Goal: Task Accomplishment & Management: Complete application form

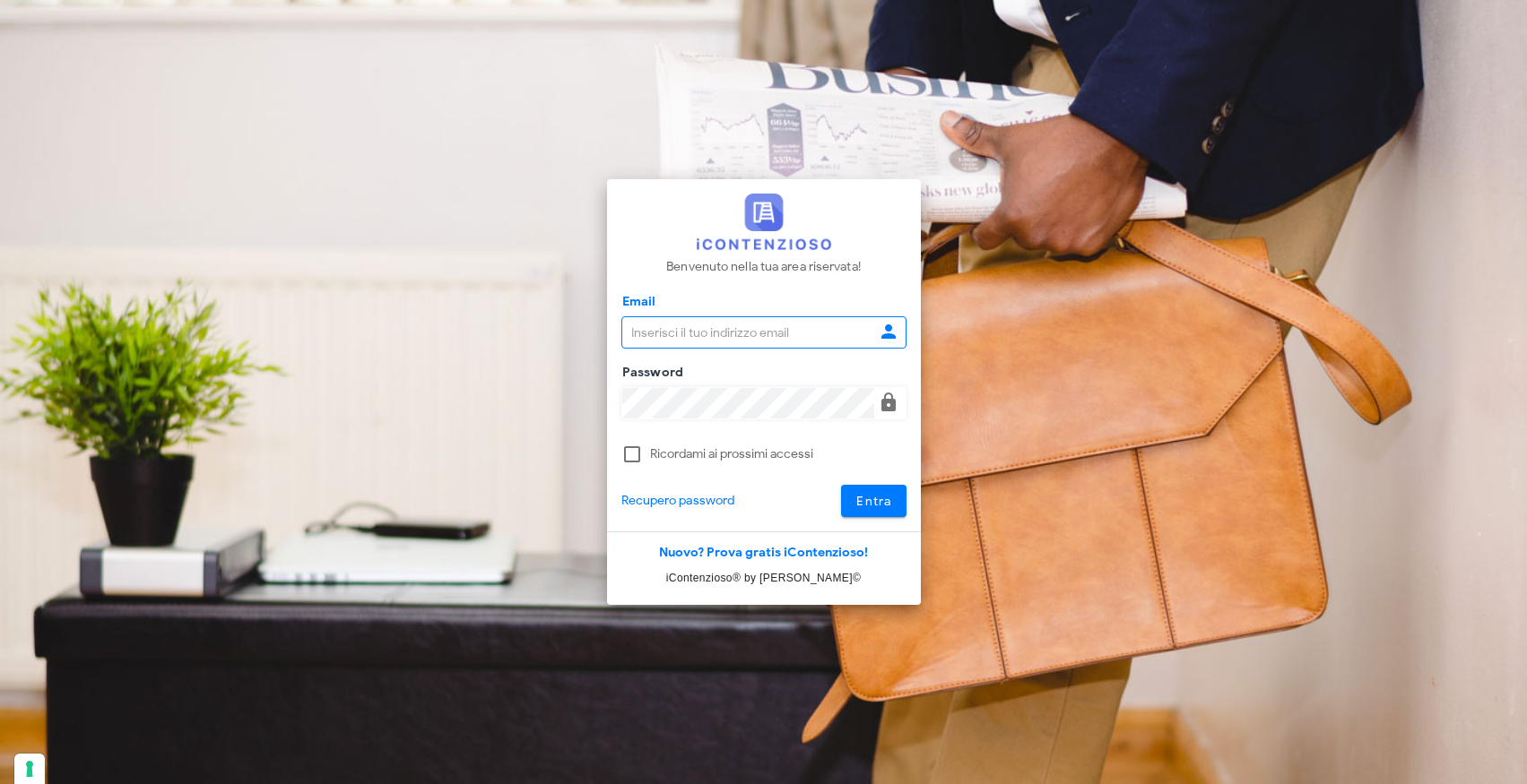
type input "info@corradomaugeri.it"
click at [893, 494] on button "Entra" at bounding box center [873, 500] width 66 height 32
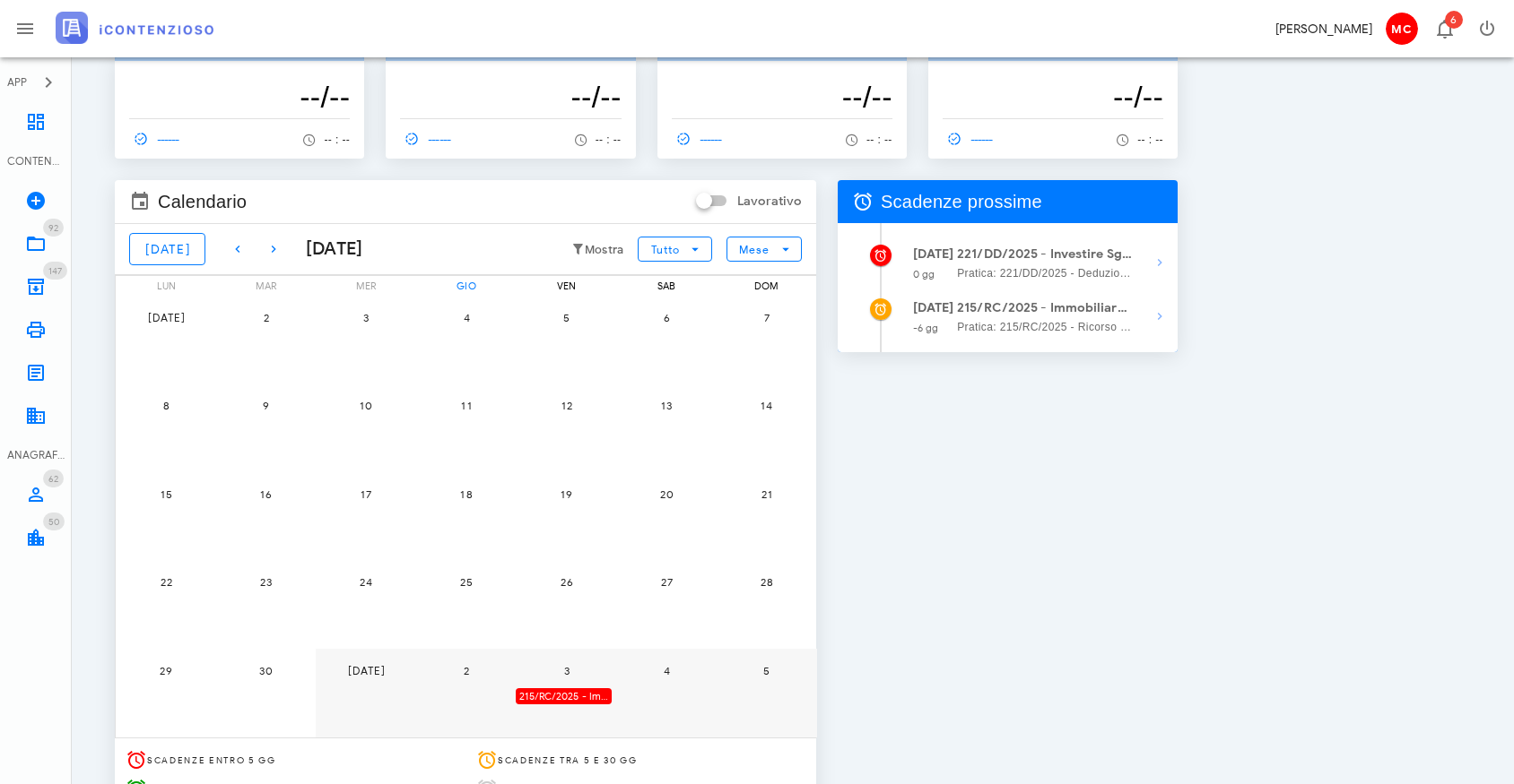
scroll to position [58, 0]
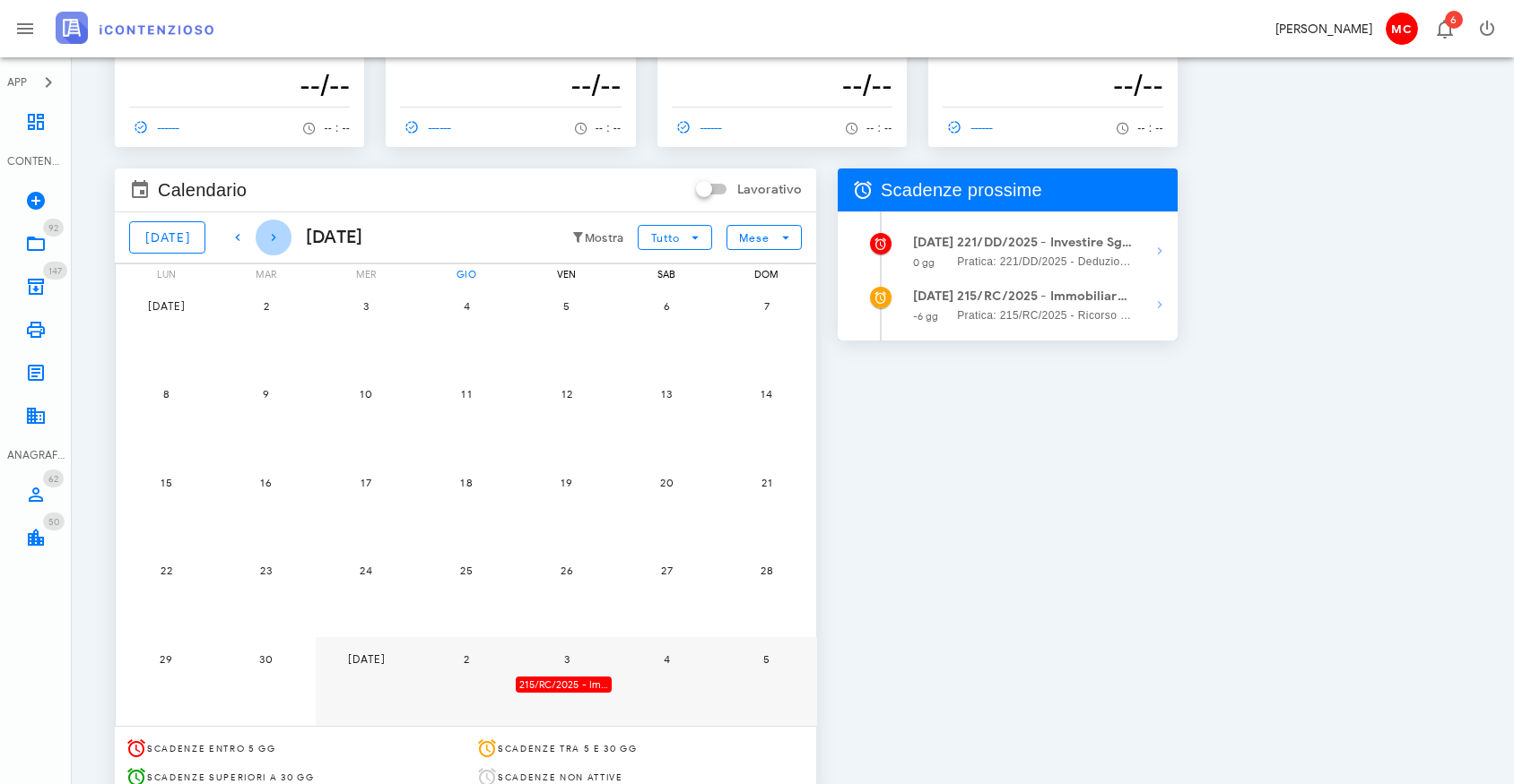
click at [263, 246] on icon "button" at bounding box center [274, 237] width 22 height 22
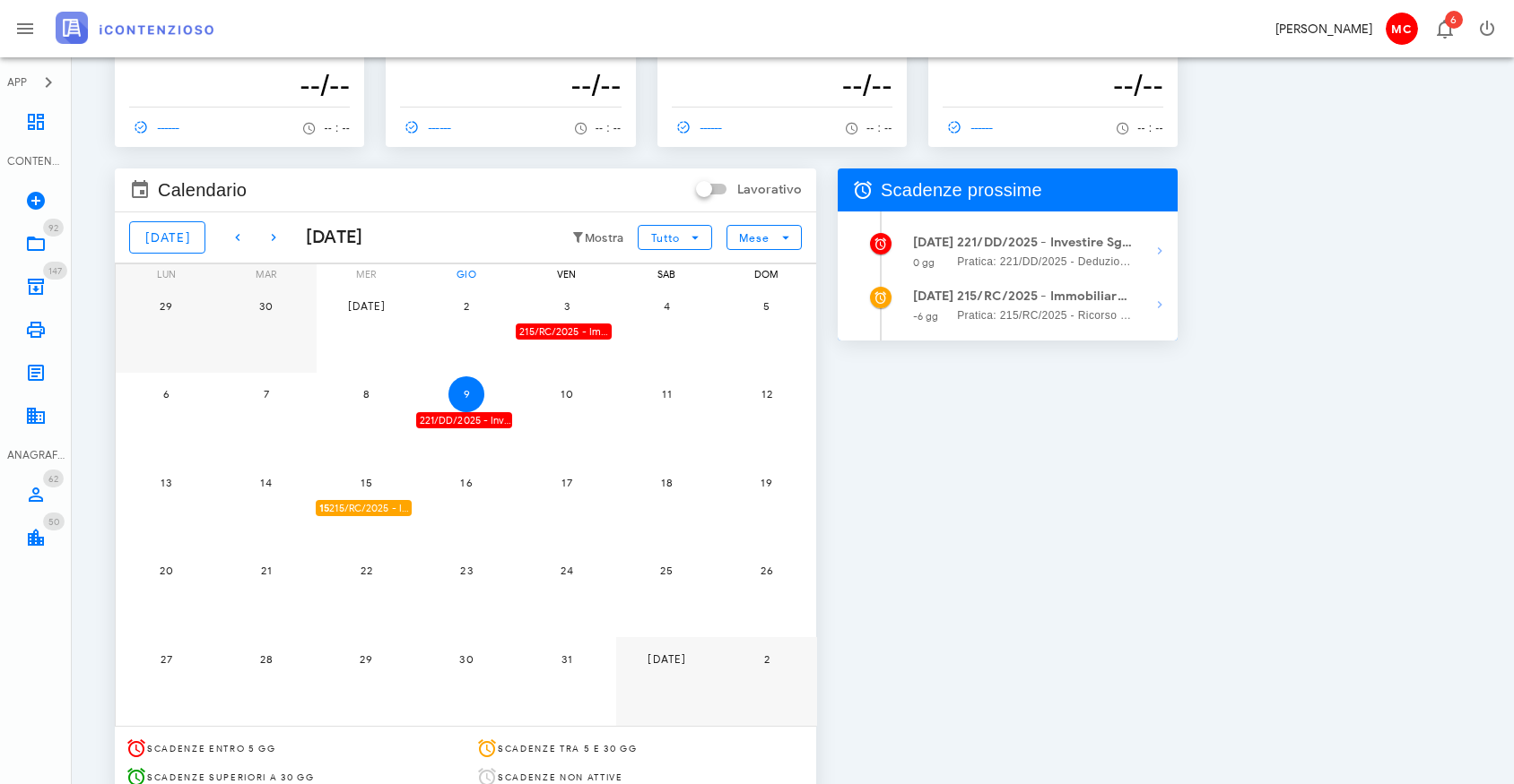
click at [484, 413] on div "221/DD/2025 - Investire Sgr Spa - Depositare i documenti processuali" at bounding box center [464, 421] width 96 height 17
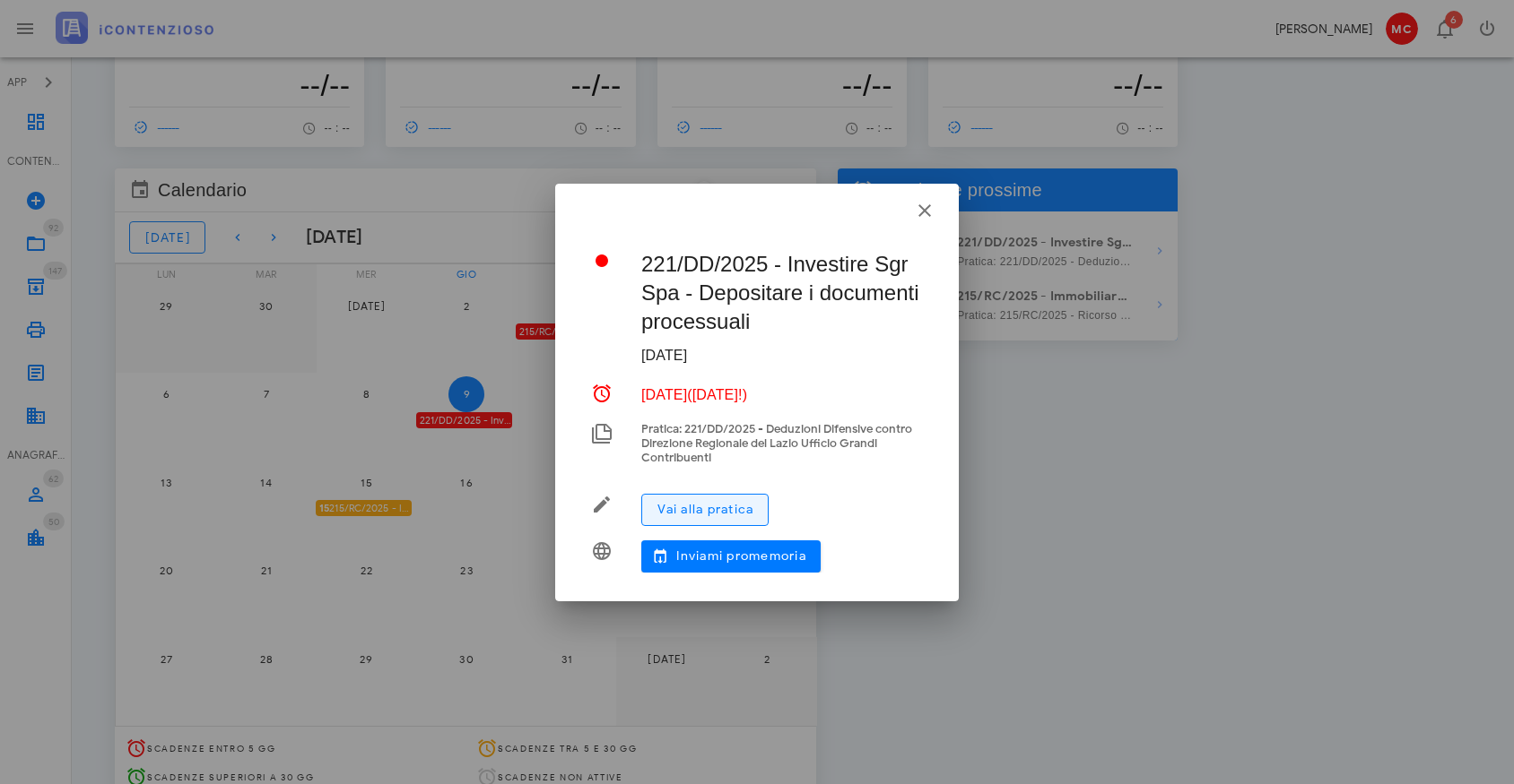
click at [747, 516] on span "Vai alla pratica" at bounding box center [705, 509] width 97 height 16
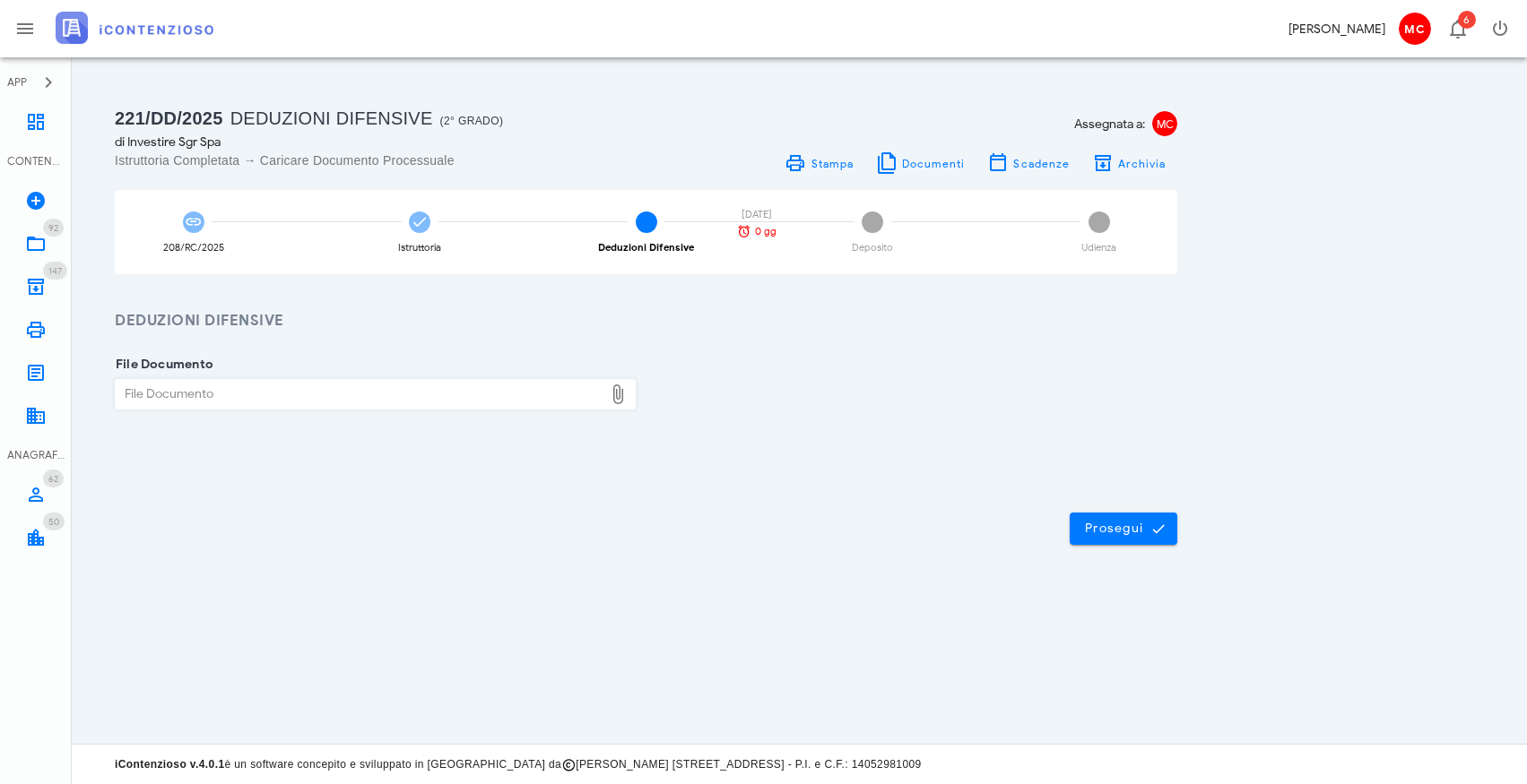
click at [570, 393] on div "File Documento" at bounding box center [360, 393] width 487 height 28
type input "C:\fakepath\Controdeduzioni_INVESTIRE.pdf.p7m"
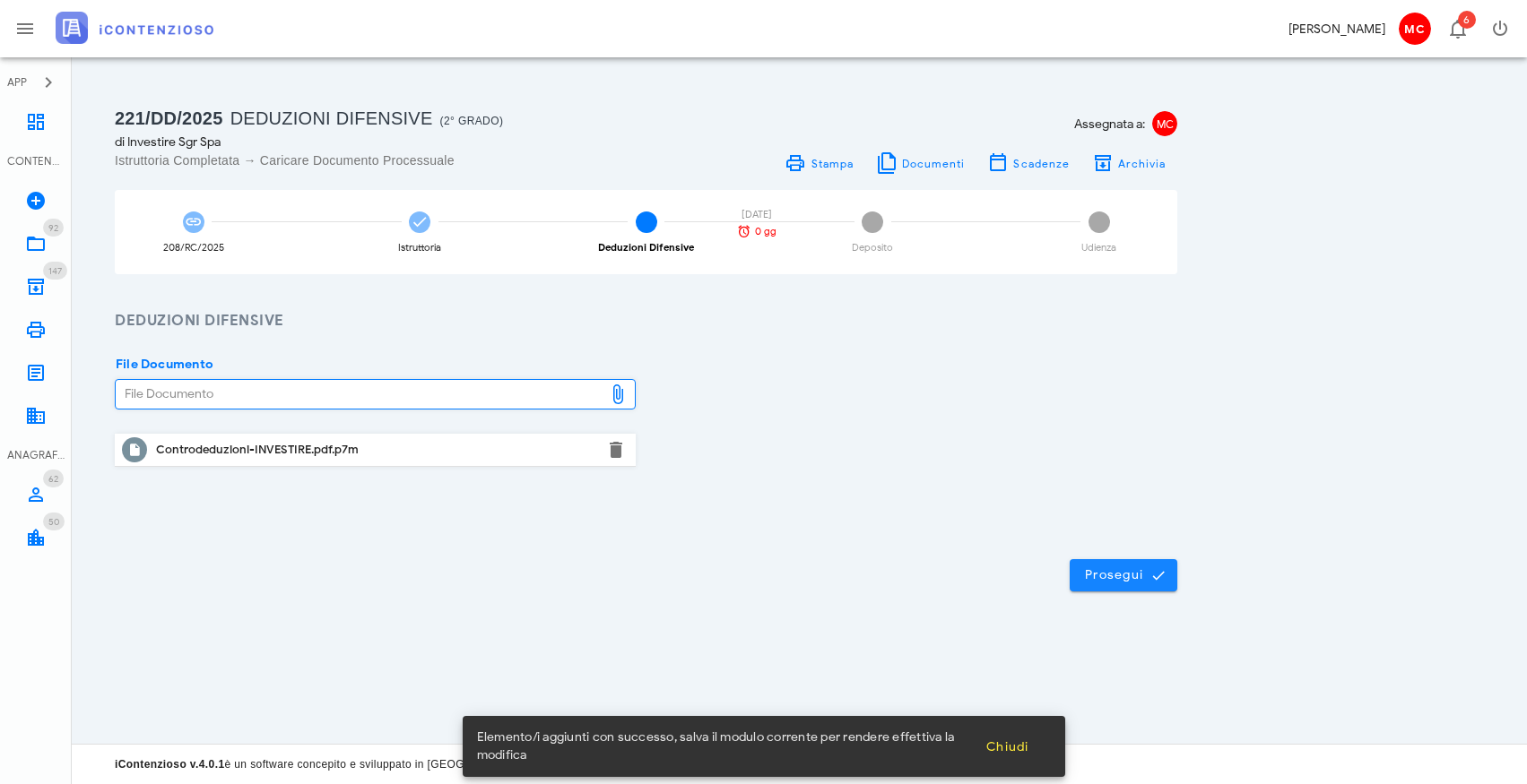
click at [1136, 576] on span "Prosegui" at bounding box center [1123, 576] width 78 height 16
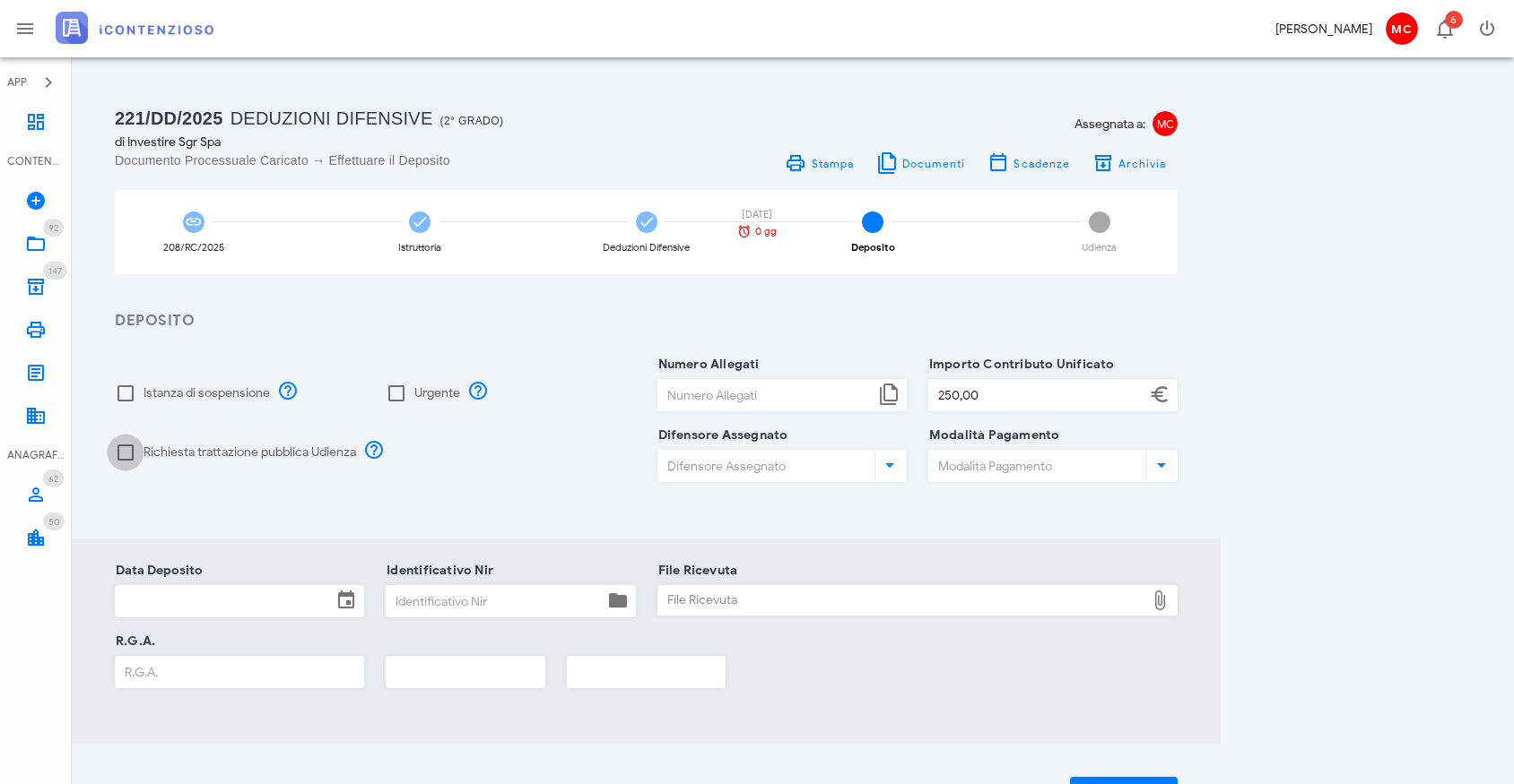
click at [131, 451] on div at bounding box center [125, 452] width 30 height 30
checkbox input "true"
click at [829, 395] on input "Numero Allegati" at bounding box center [766, 394] width 216 height 30
type input "4"
click at [846, 461] on input "Difensore Assegnato" at bounding box center [764, 465] width 213 height 30
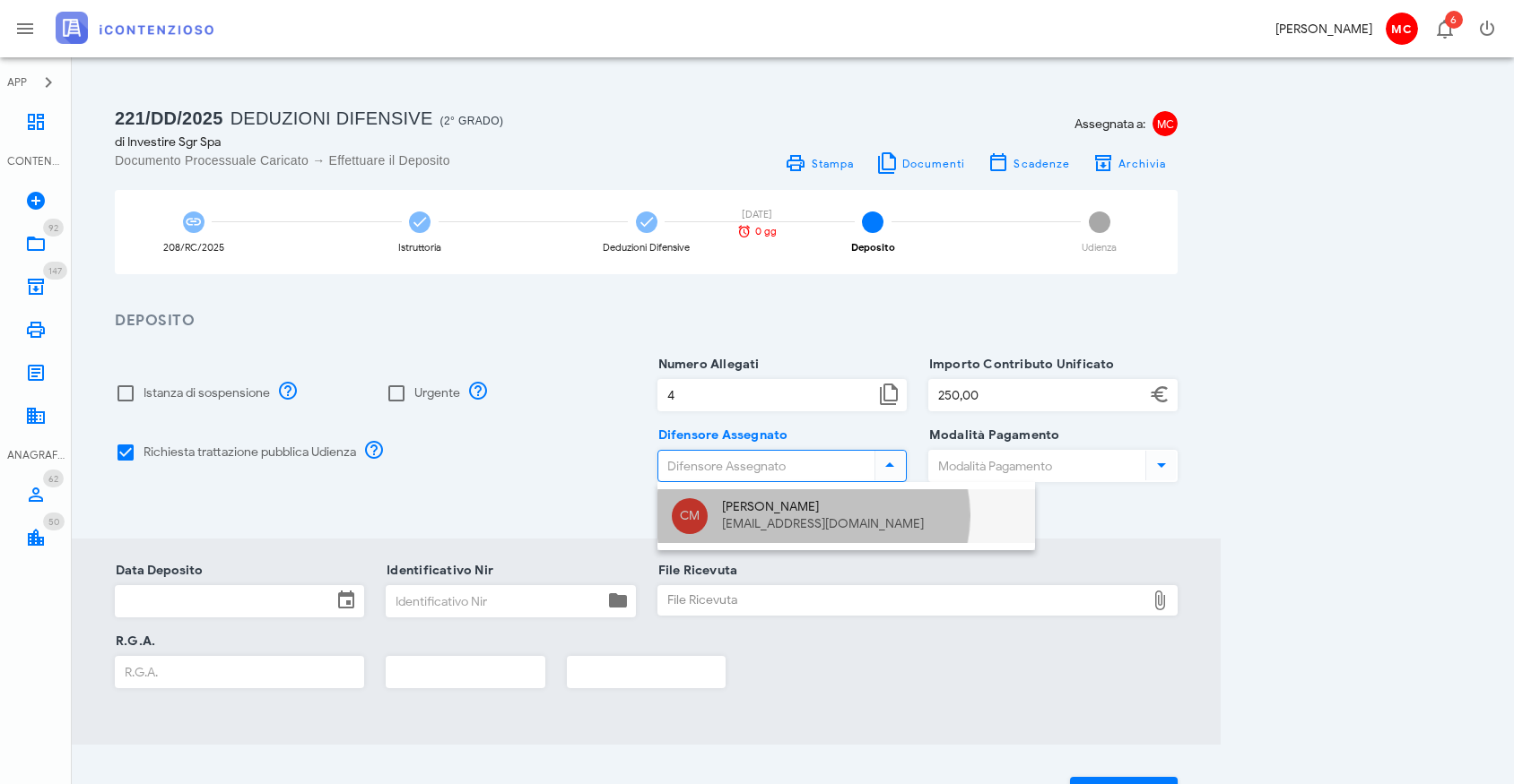
click at [849, 517] on div "[EMAIL_ADDRESS][DOMAIN_NAME]" at bounding box center [871, 525] width 299 height 16
type input "[PERSON_NAME]"
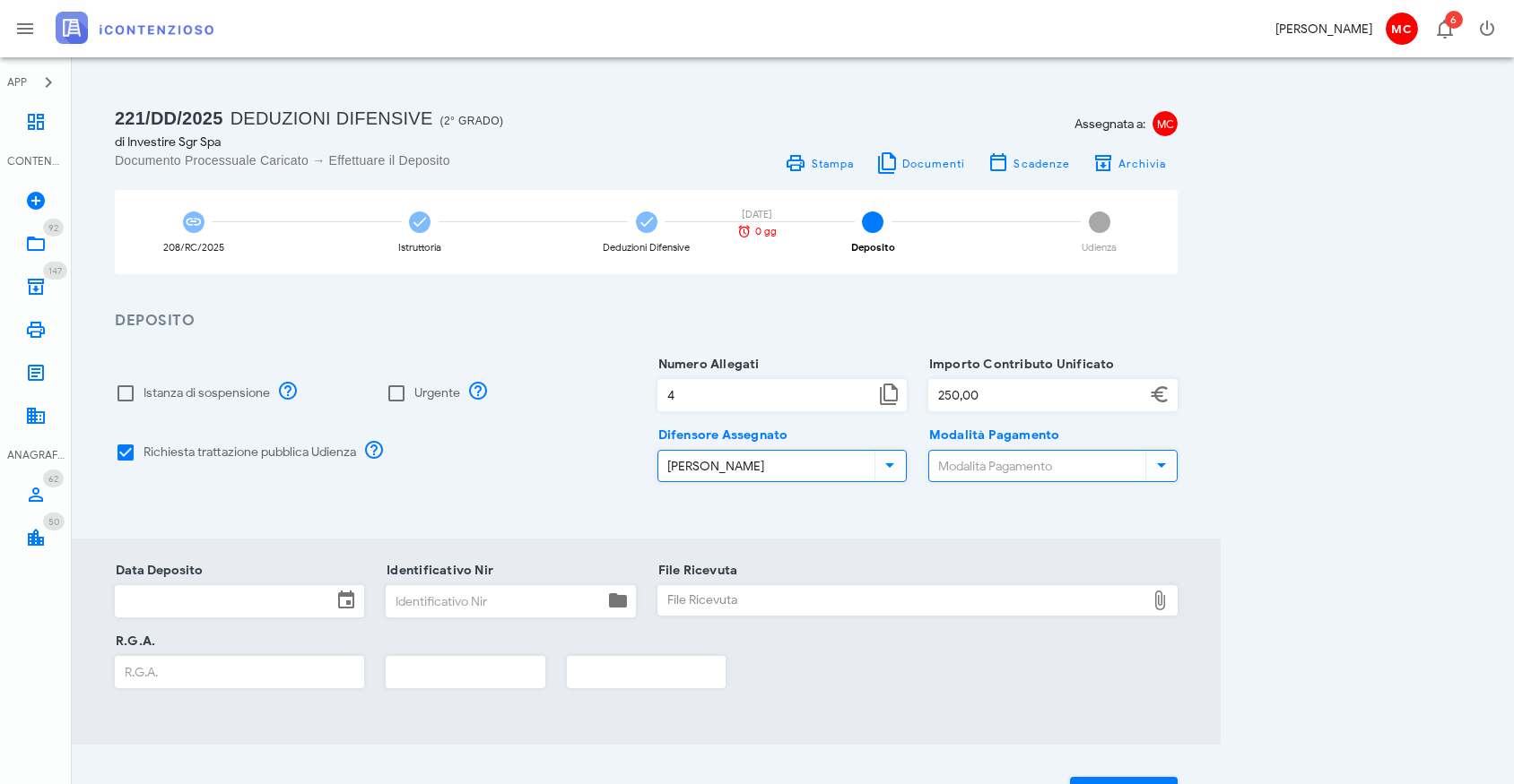
click at [1032, 474] on input "Modalità Pagamento" at bounding box center [1036, 465] width 213 height 30
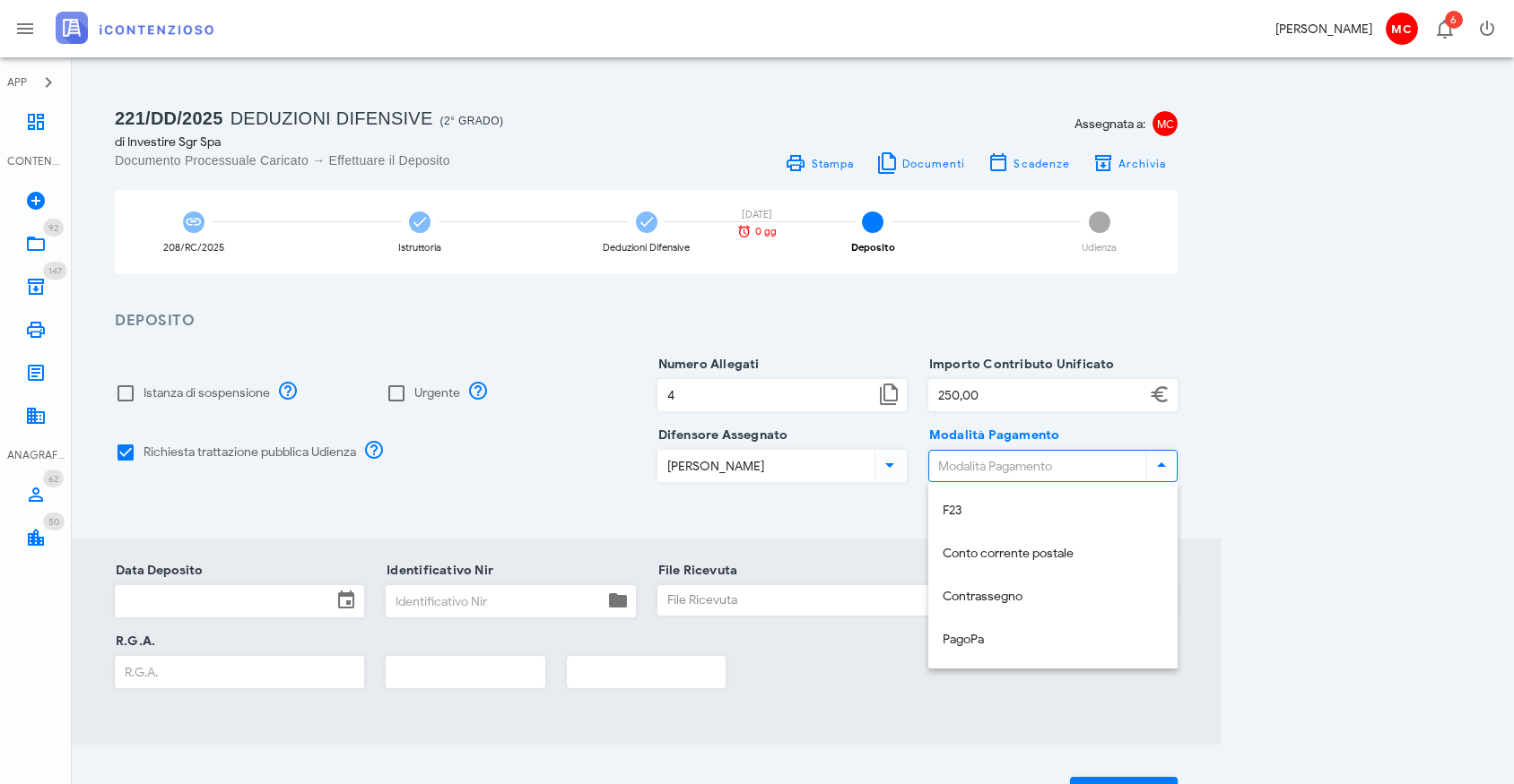
click at [1258, 497] on div "221/DD/2025 Deduzioni Difensive (2° Grado) di Investire Sgr Spa Documento Proce…" at bounding box center [793, 465] width 1399 height 774
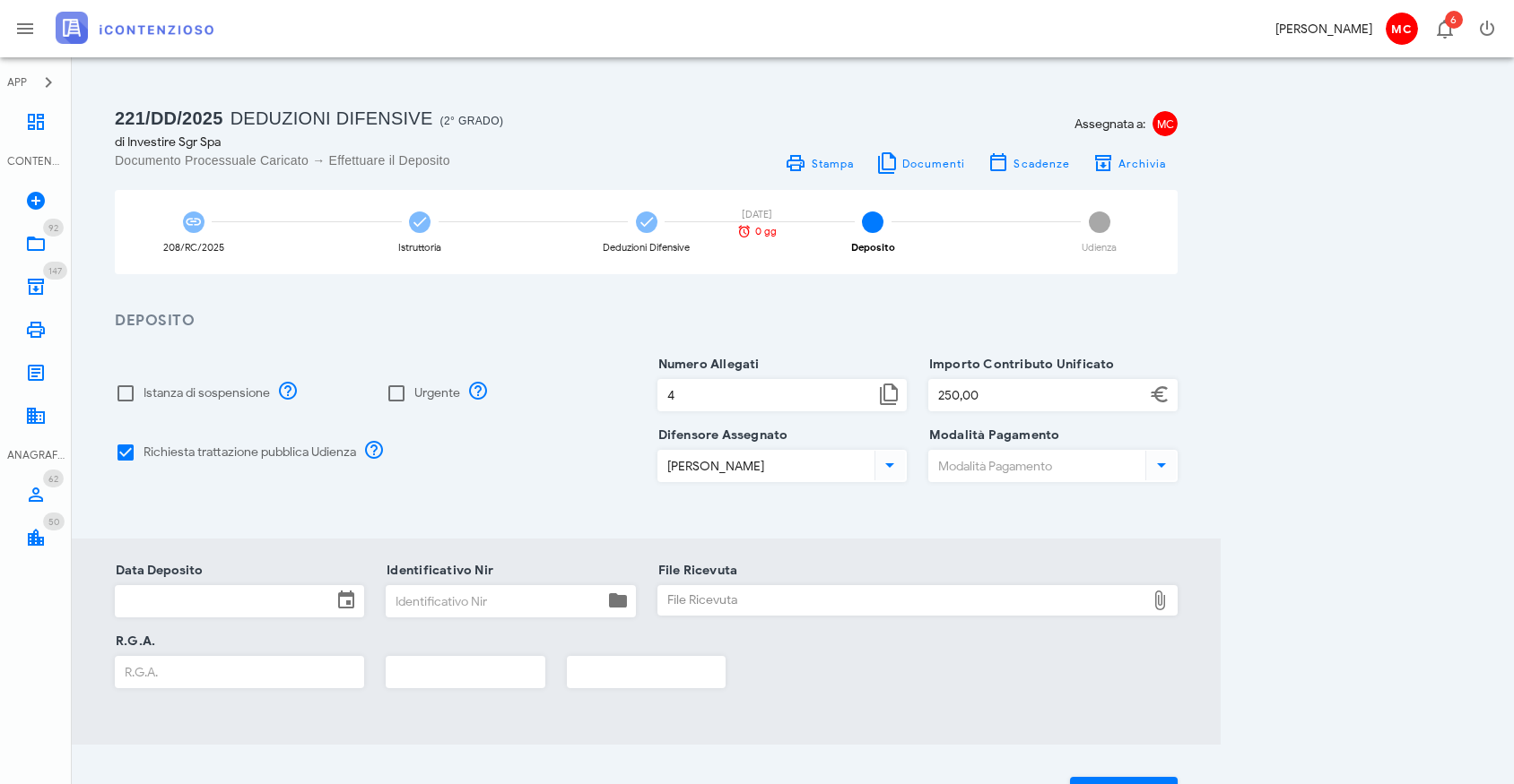
click at [314, 599] on input "Data Deposito" at bounding box center [224, 601] width 216 height 30
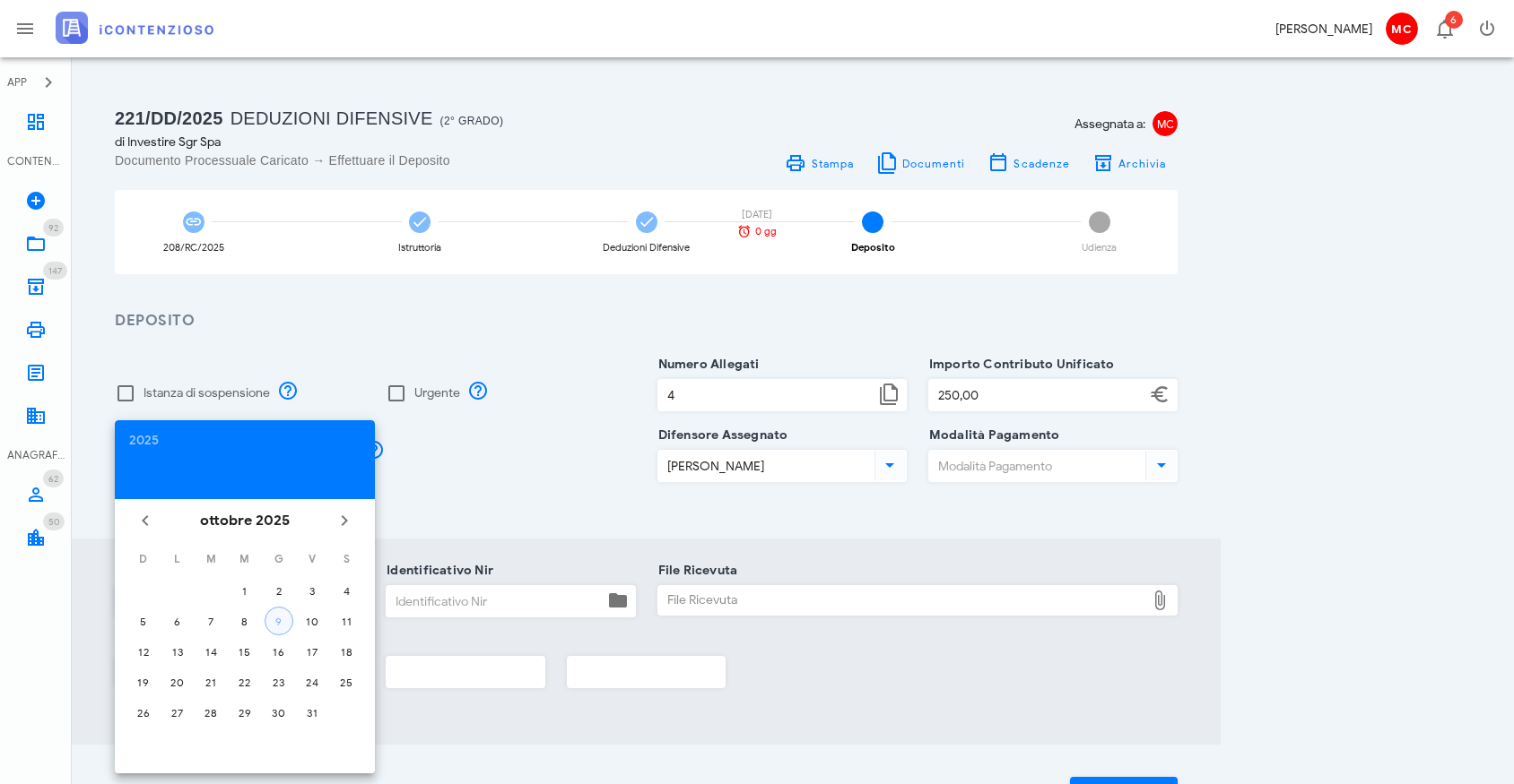
click at [280, 612] on button "9" at bounding box center [279, 621] width 28 height 28
type input "[DATE]"
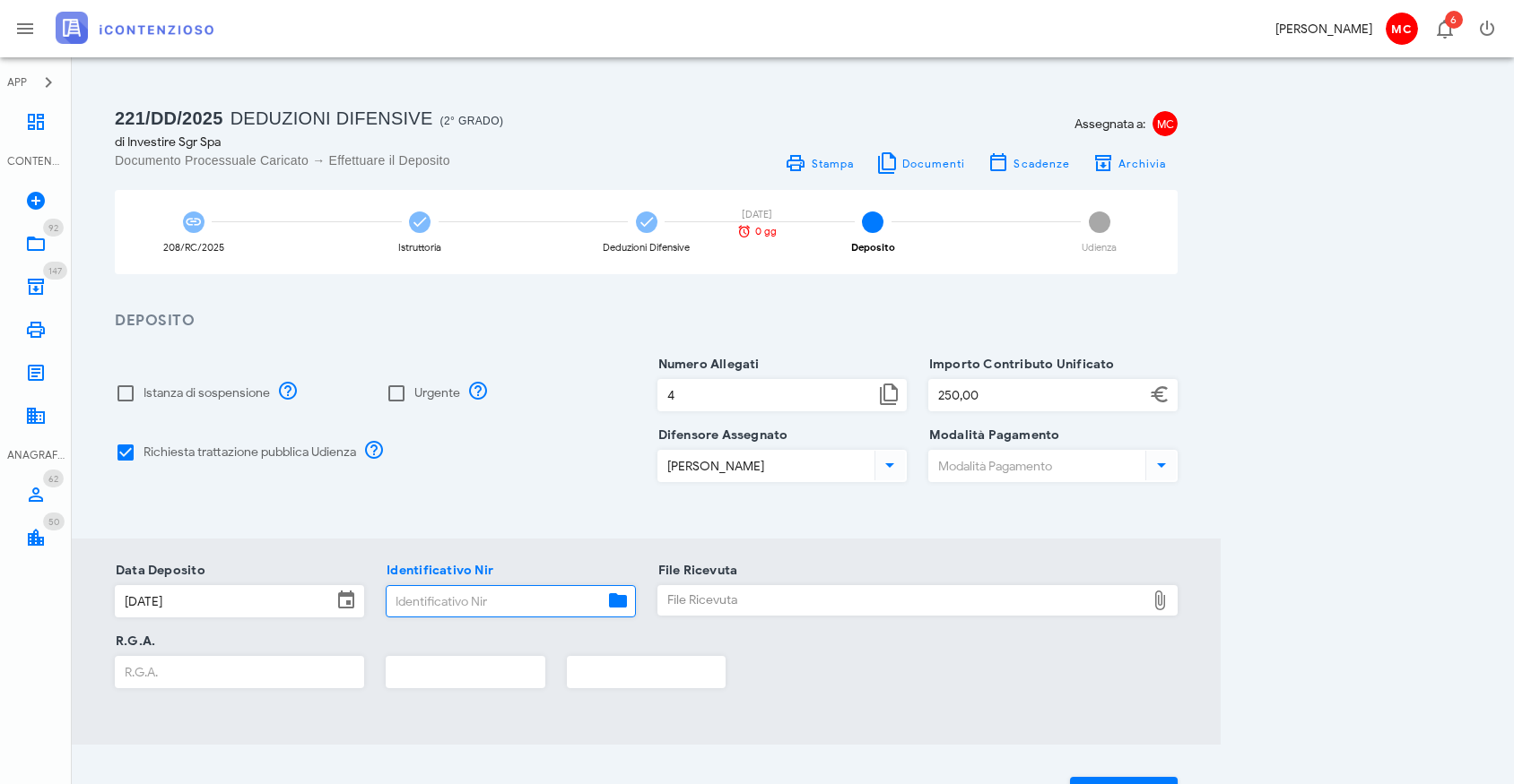
click at [457, 596] on input "Identificativo Nir" at bounding box center [494, 601] width 216 height 30
paste input "D-3714301/2025"
type input "D-3714301/2025"
click at [892, 658] on div "R.G.A." at bounding box center [646, 677] width 1084 height 71
click at [988, 694] on div "R.G.A." at bounding box center [646, 677] width 1084 height 71
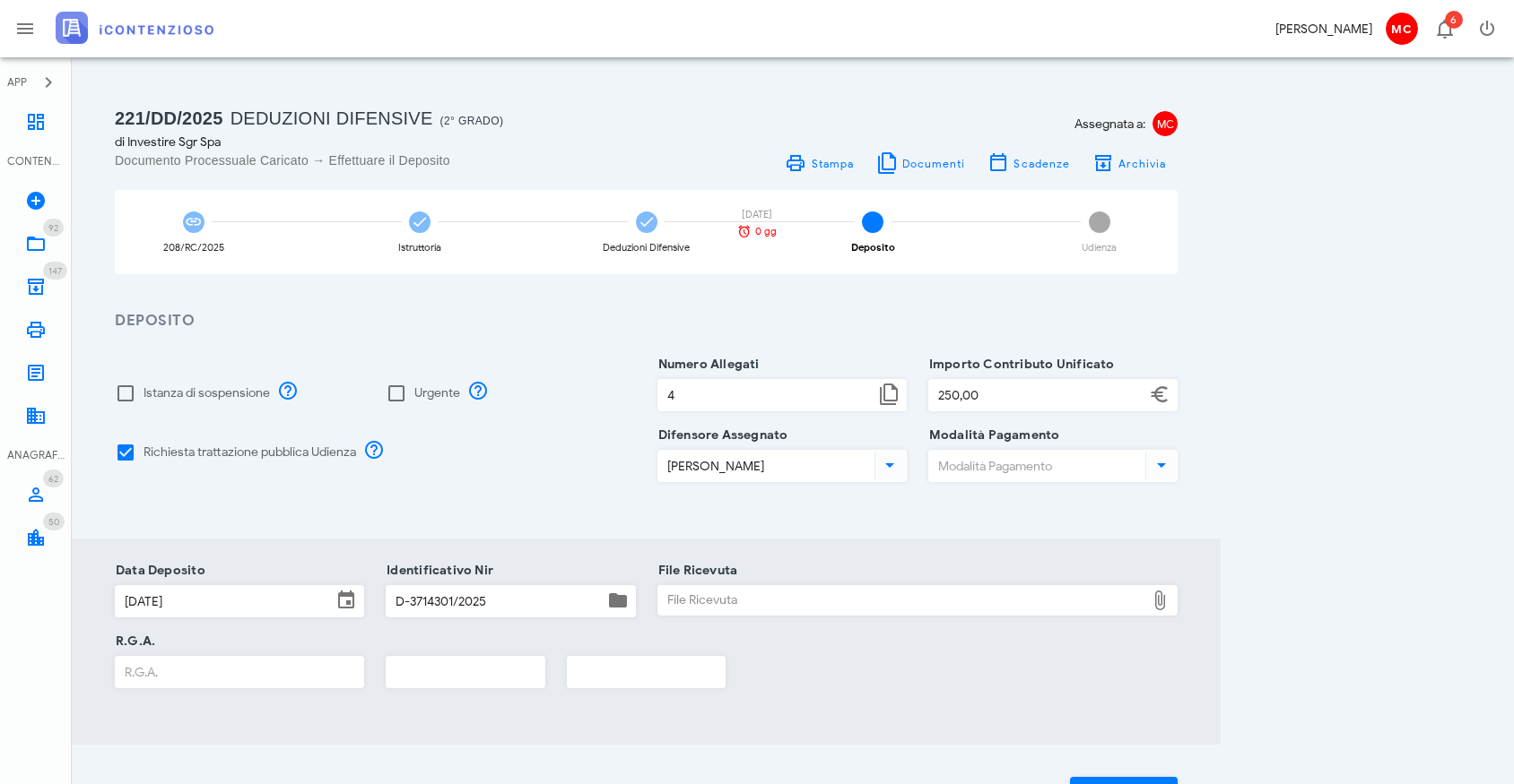
scroll to position [67, 0]
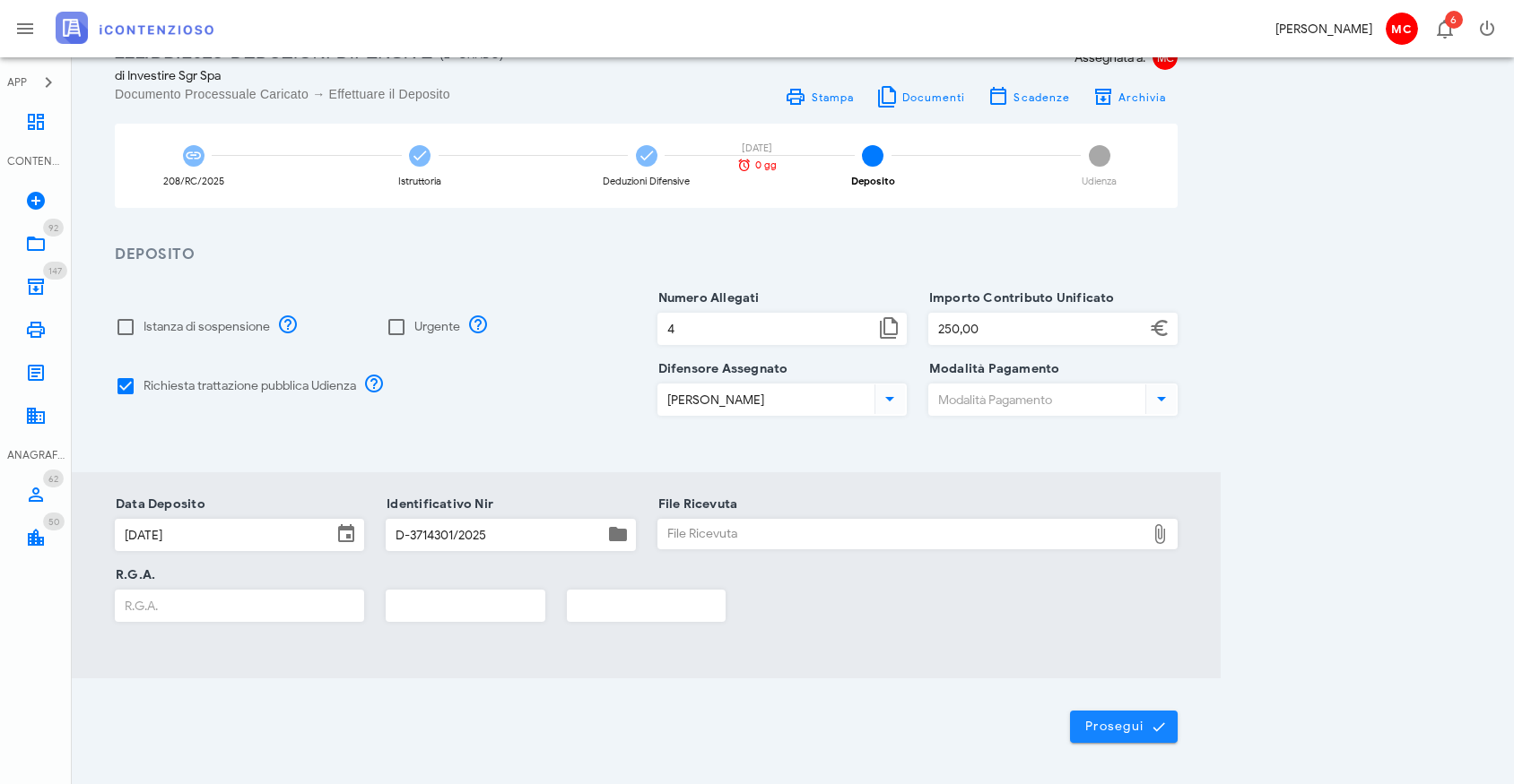
click at [1111, 733] on span "Prosegui" at bounding box center [1123, 727] width 79 height 16
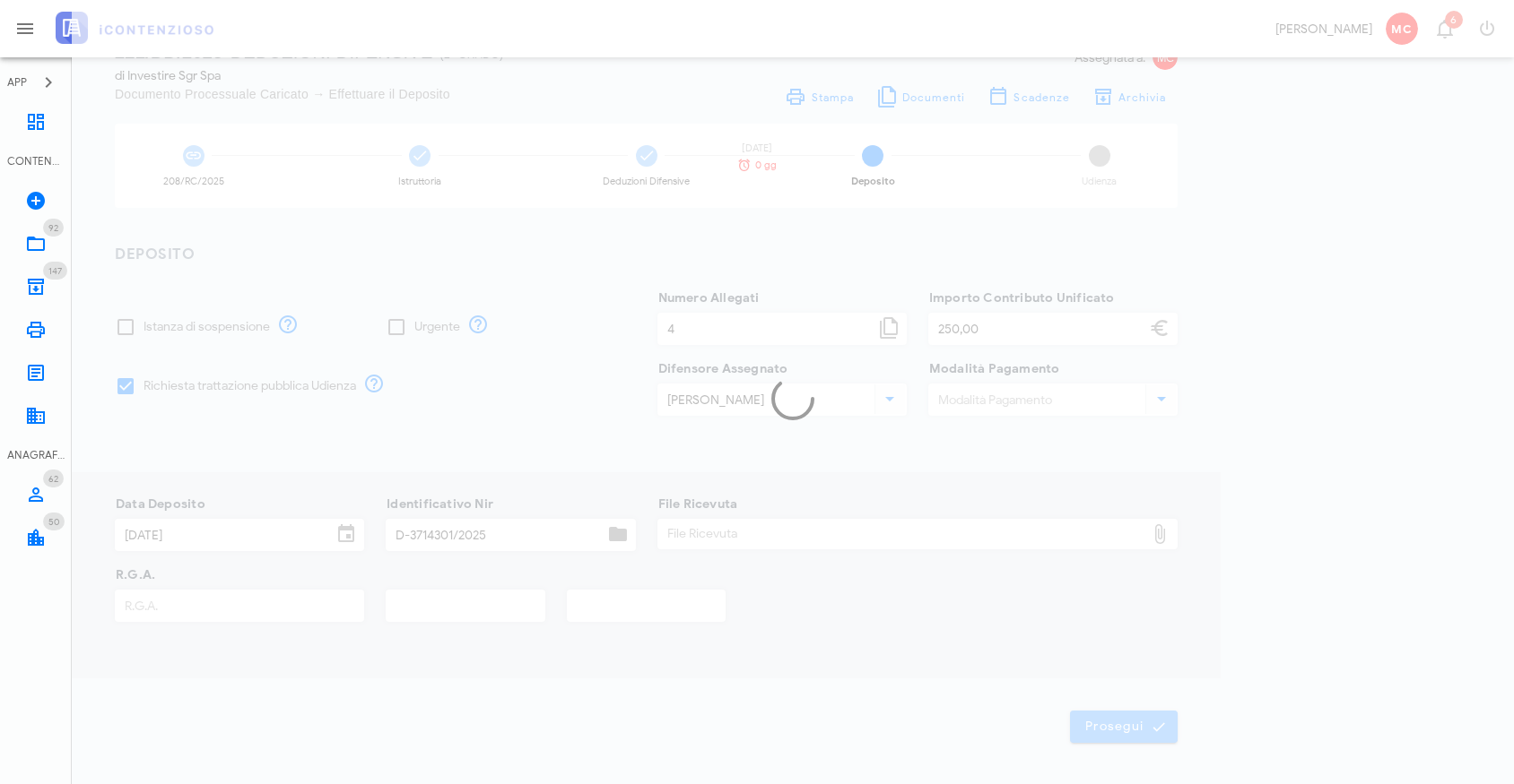
scroll to position [0, 0]
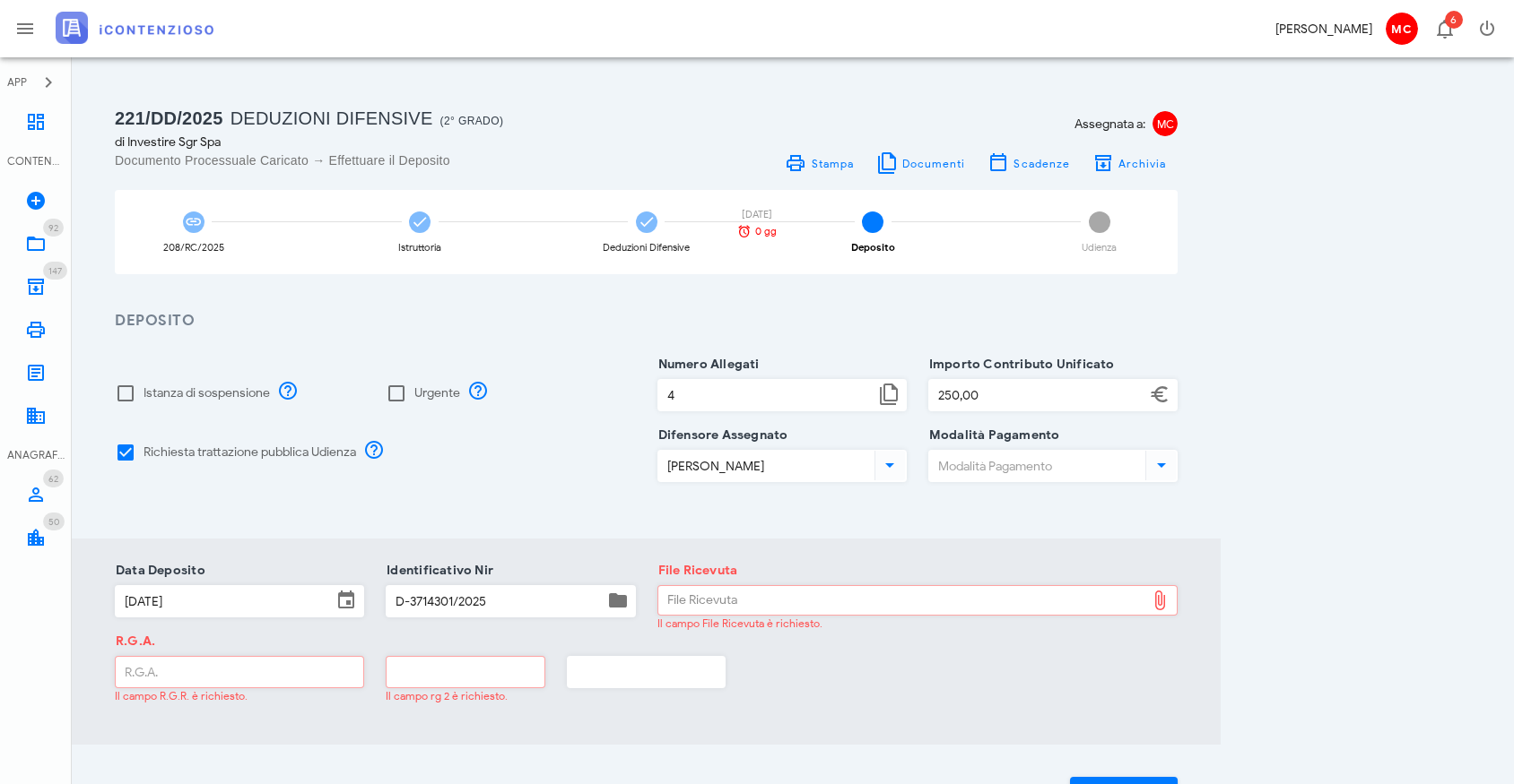
click at [1342, 387] on div "221/DD/2025 Deduzioni Difensive (2° Grado) di Investire Sgr Spa Documento Proce…" at bounding box center [793, 465] width 1399 height 774
click at [1488, 38] on icon "button" at bounding box center [1488, 29] width 22 height 22
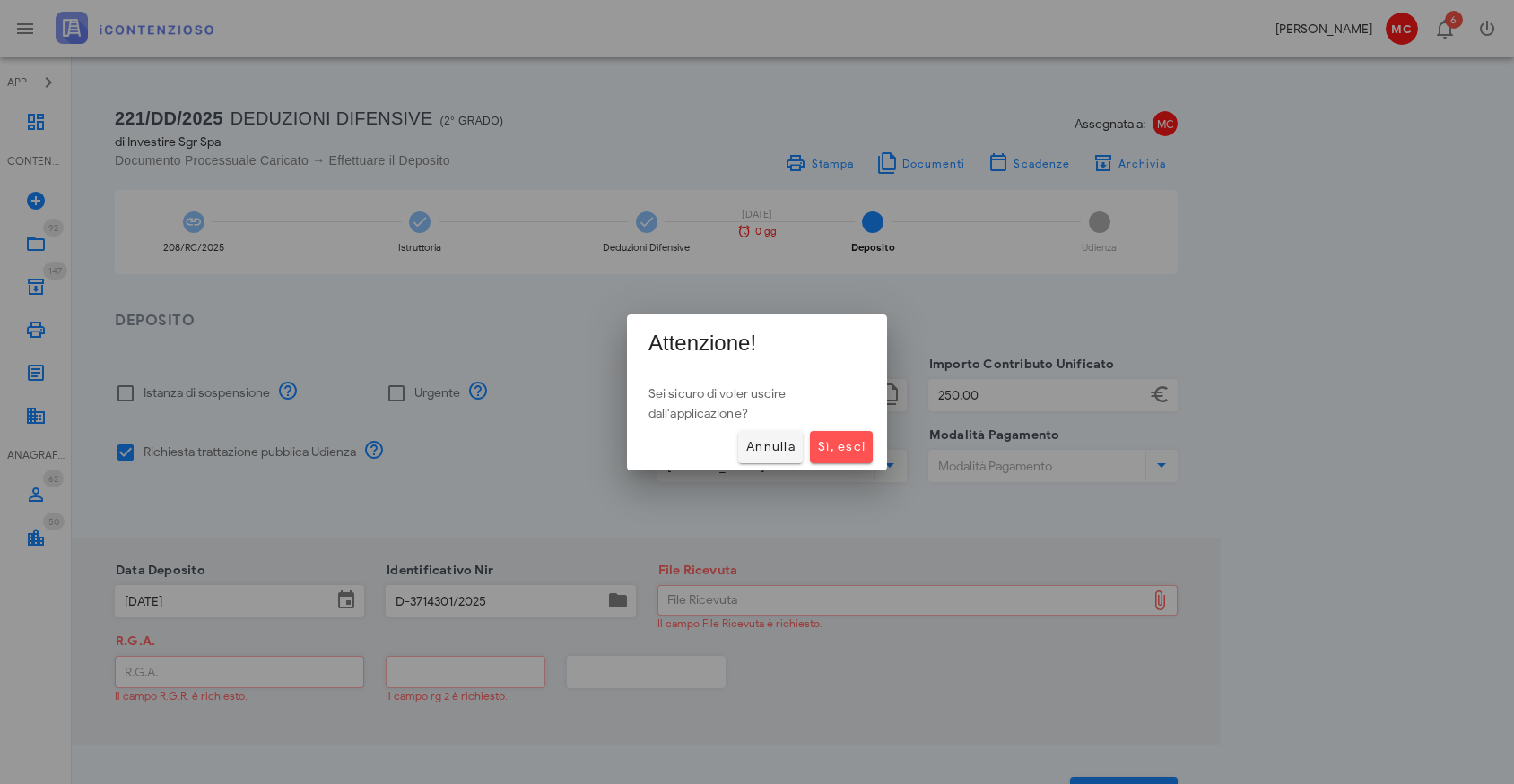
click at [841, 470] on div "[PERSON_NAME], esci" at bounding box center [757, 447] width 260 height 47
click at [845, 451] on span "Sì, esci" at bounding box center [841, 446] width 48 height 16
